Goal: Transaction & Acquisition: Book appointment/travel/reservation

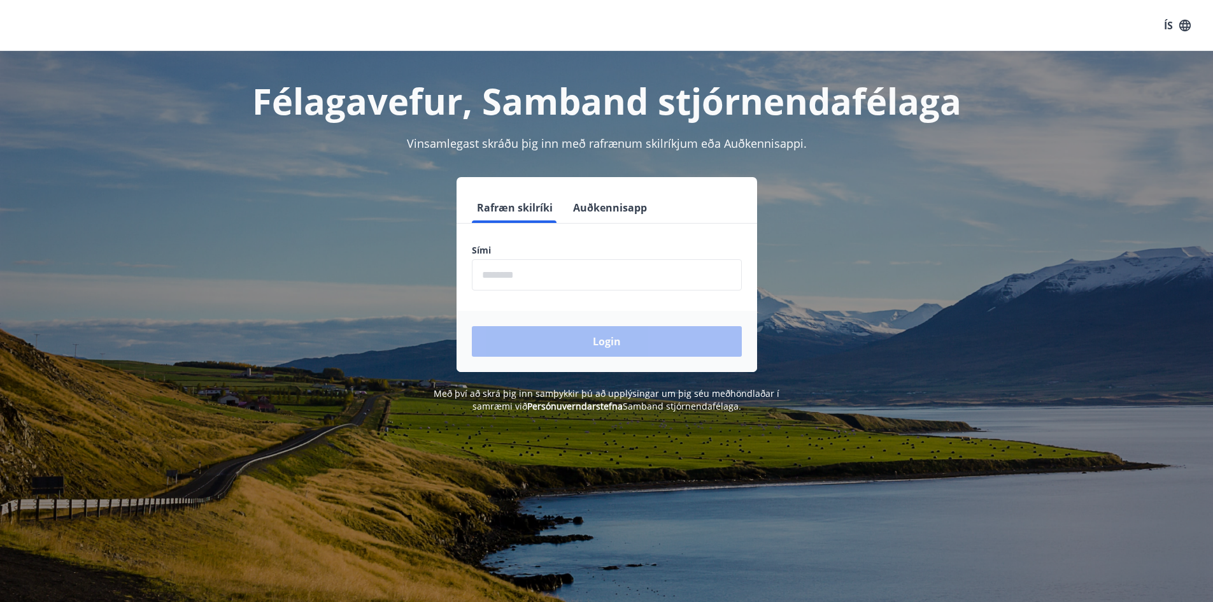
click at [546, 280] on input "phone" at bounding box center [607, 274] width 270 height 31
type input "********"
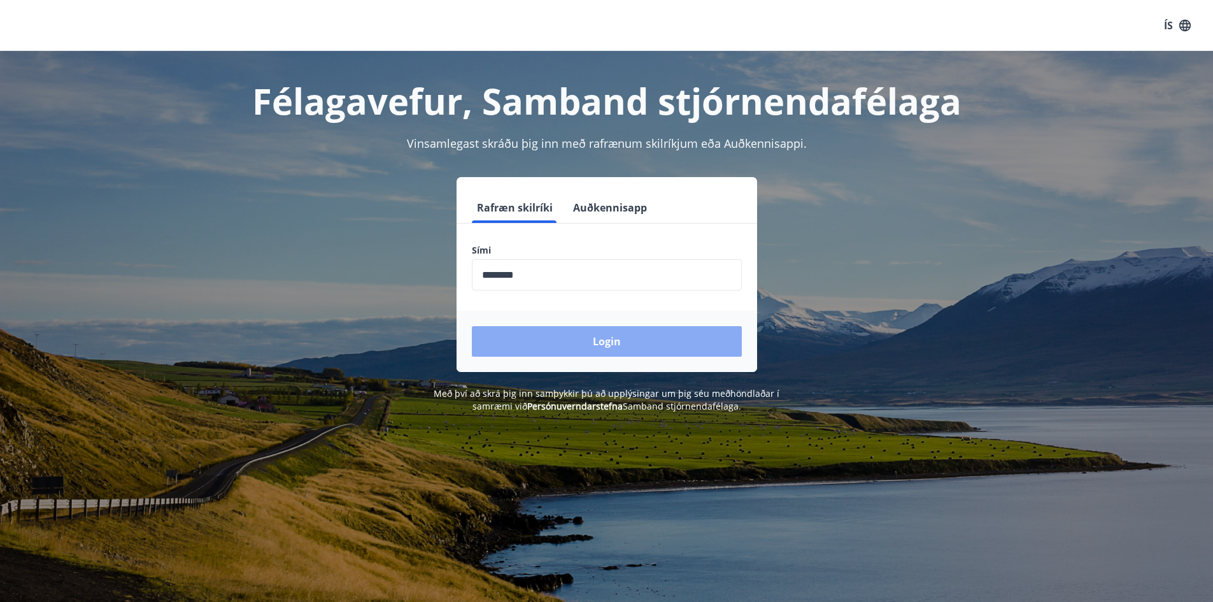
click at [619, 344] on button "Login" at bounding box center [607, 341] width 270 height 31
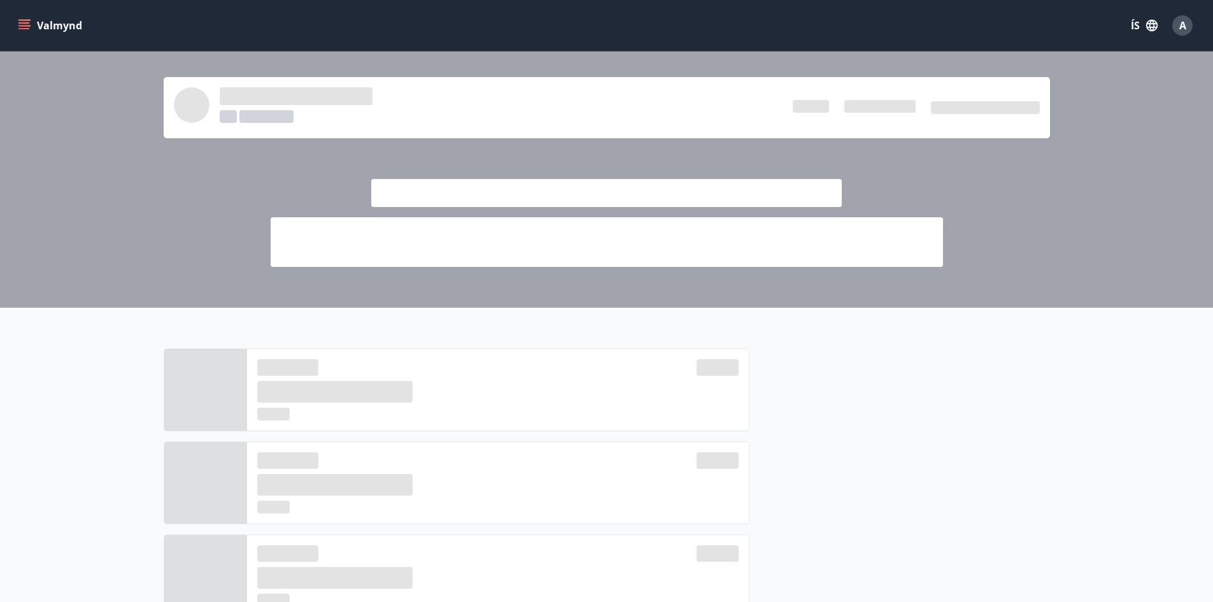
click at [25, 19] on icon "menu" at bounding box center [24, 25] width 13 height 13
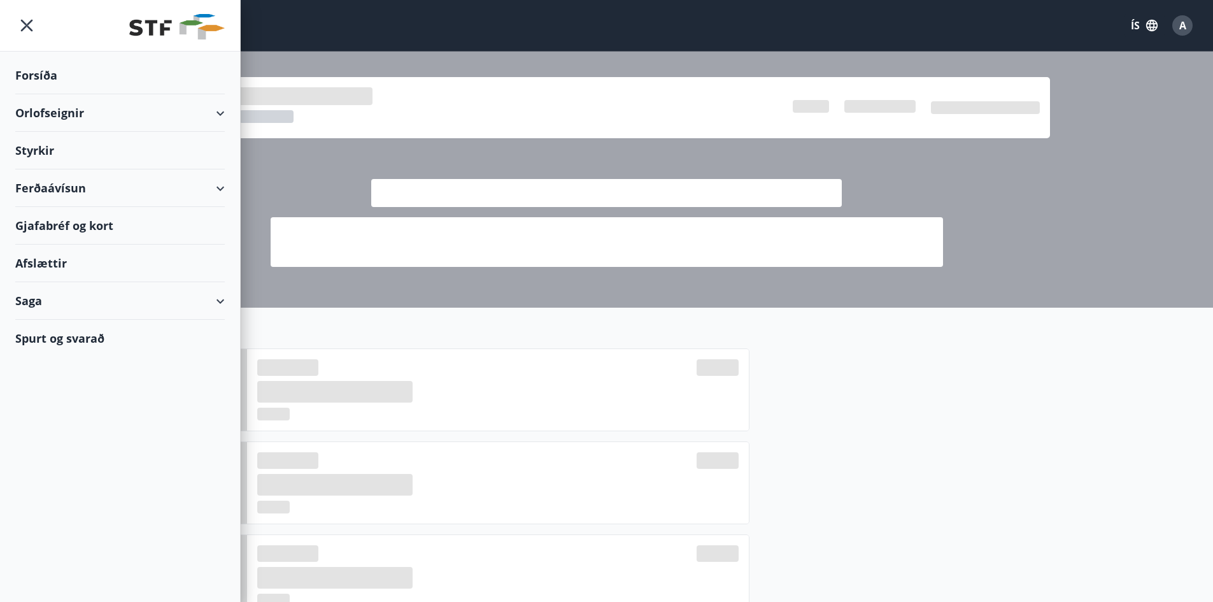
click at [50, 108] on div "Orlofseignir" at bounding box center [119, 113] width 209 height 38
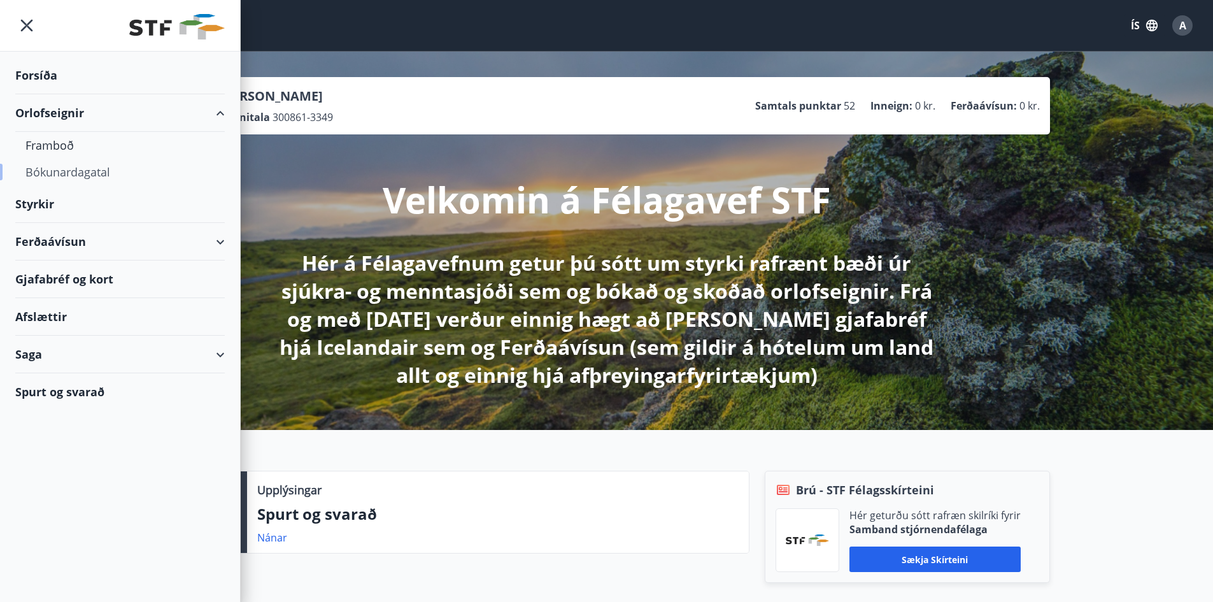
click at [58, 169] on div "Bókunardagatal" at bounding box center [119, 172] width 189 height 27
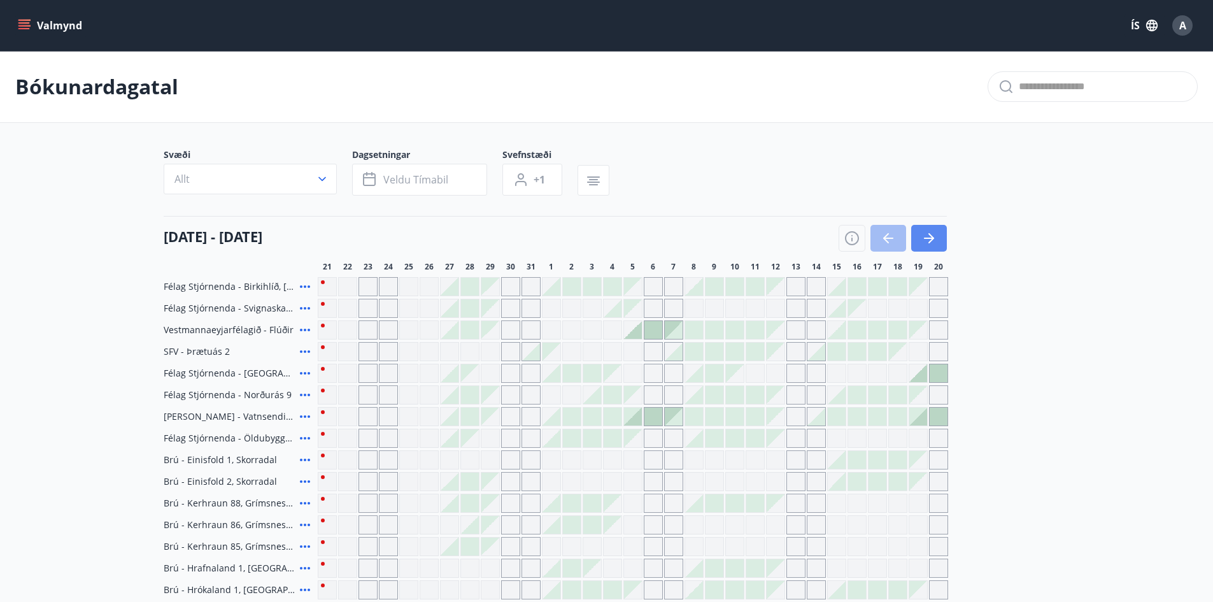
click at [929, 236] on icon "button" at bounding box center [928, 237] width 15 height 15
click at [928, 234] on icon "button" at bounding box center [931, 238] width 6 height 10
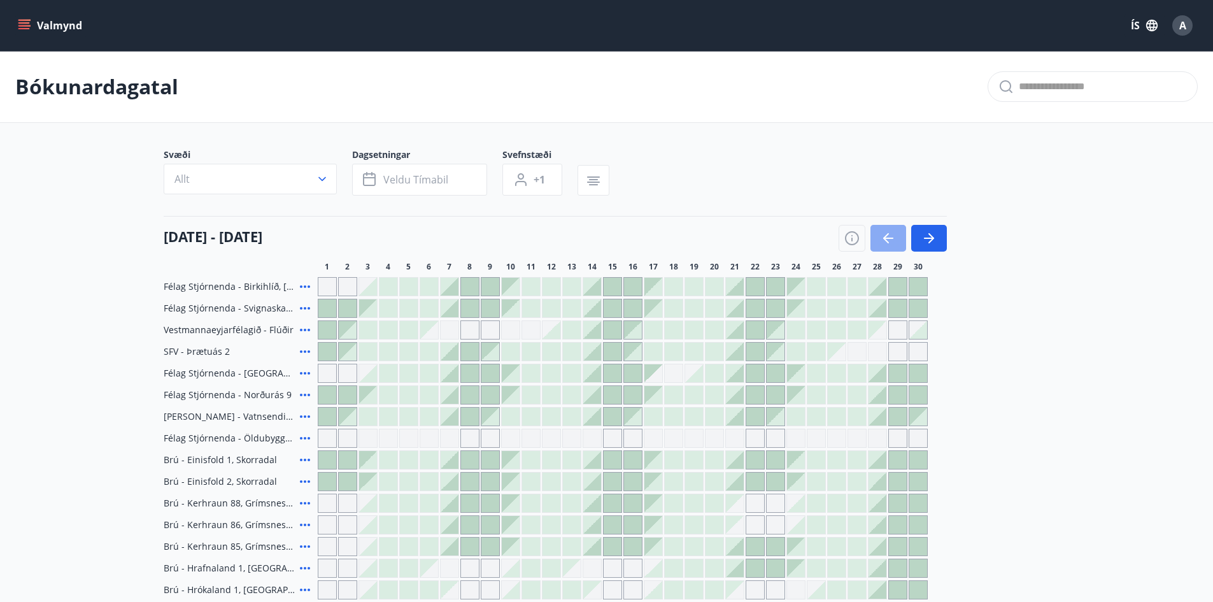
click at [885, 236] on icon "button" at bounding box center [886, 238] width 6 height 10
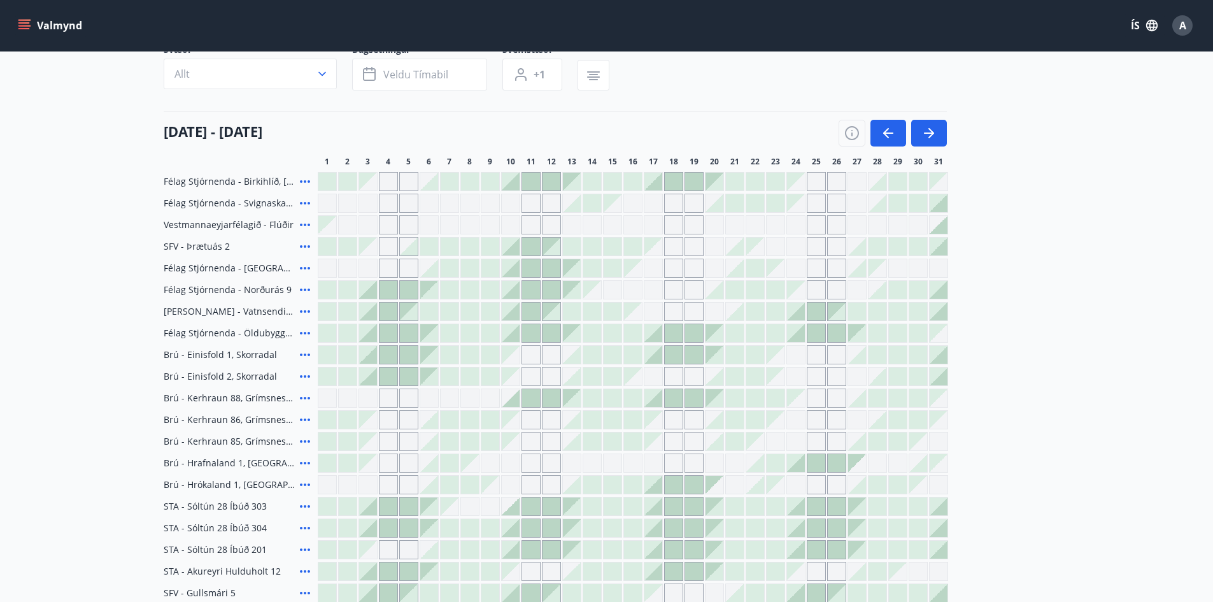
scroll to position [127, 0]
